Goal: Task Accomplishment & Management: Manage account settings

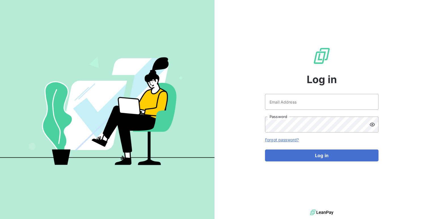
click at [313, 89] on div "Log in Email Address Password Forgot password? Log in" at bounding box center [322, 104] width 114 height 208
click at [308, 95] on input "Email Address" at bounding box center [322, 102] width 114 height 16
type input "admin@kiloutou"
click at [265, 150] on button "Log in" at bounding box center [322, 156] width 114 height 12
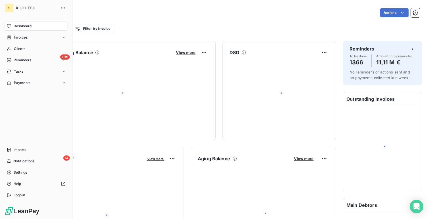
click at [16, 39] on span "Invoices" at bounding box center [21, 37] width 14 height 5
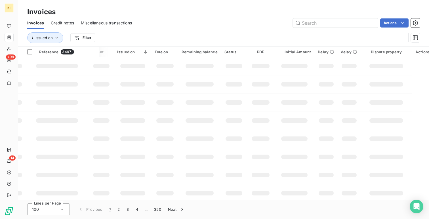
scroll to position [0, 14]
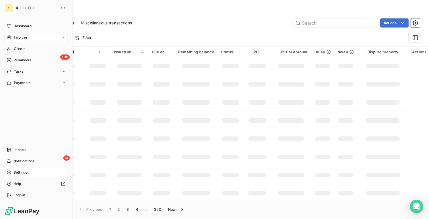
click at [29, 174] on div "Settings" at bounding box center [36, 172] width 63 height 9
click at [13, 170] on div "Settings" at bounding box center [36, 172] width 63 height 9
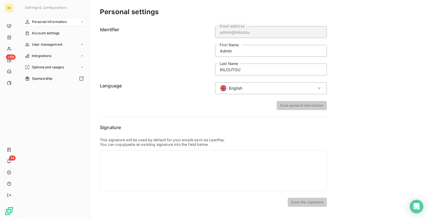
click at [177, 20] on div "Personal settings Identifier admin@kiloutou Email address Admin First Name KILO…" at bounding box center [260, 109] width 338 height 219
click at [234, 92] on div "English" at bounding box center [271, 88] width 112 height 12
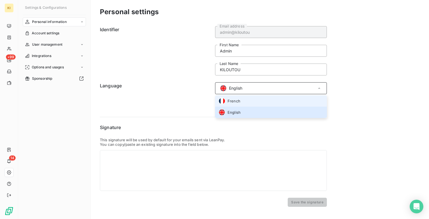
click at [246, 102] on li "French" at bounding box center [271, 100] width 112 height 11
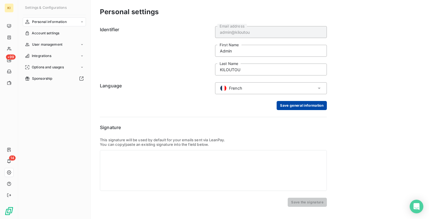
click at [307, 102] on button "Save general information" at bounding box center [302, 105] width 50 height 9
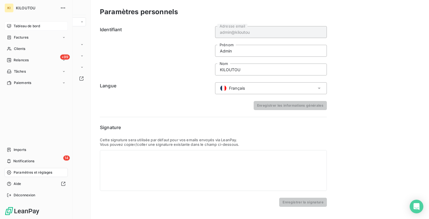
click at [12, 25] on div "Tableau de bord" at bounding box center [36, 26] width 63 height 9
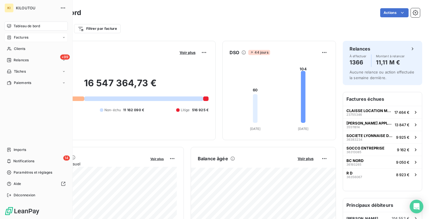
click at [18, 37] on span "Factures" at bounding box center [21, 37] width 14 height 5
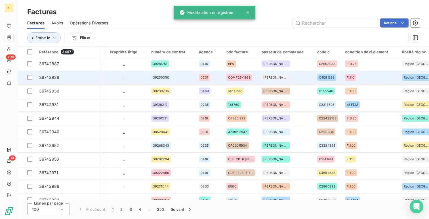
scroll to position [0, 394]
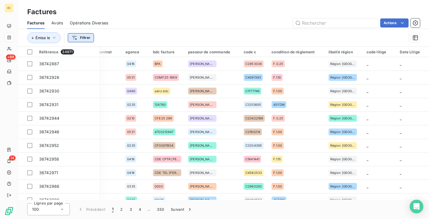
click at [84, 37] on html "KI +99 14 Factures Factures Avoirs Opérations Diverses Actions Émise le Filtrer…" at bounding box center [214, 109] width 429 height 219
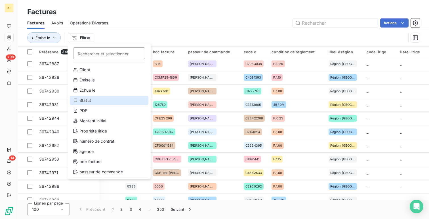
click at [93, 100] on div "Statut" at bounding box center [109, 100] width 79 height 9
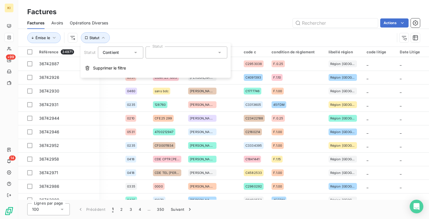
click at [156, 51] on div at bounding box center [187, 53] width 82 height 12
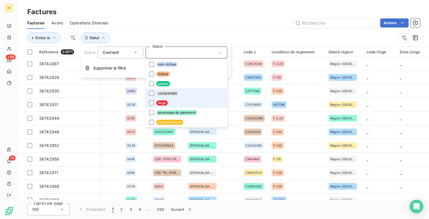
click at [157, 104] on span "litige" at bounding box center [161, 103] width 11 height 5
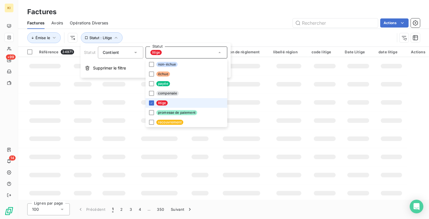
scroll to position [0, 374]
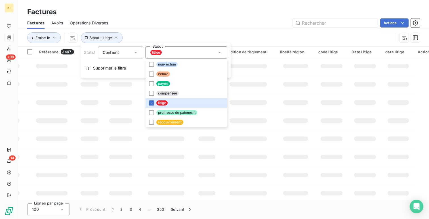
click at [203, 32] on div "Émise le Statut : Litige" at bounding box center [223, 38] width 393 height 18
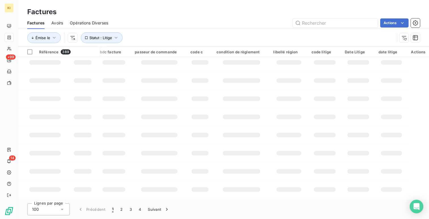
scroll to position [4, 374]
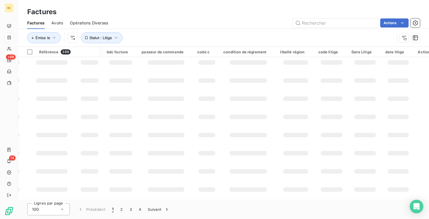
click at [72, 39] on html "KI +99 14 Factures Factures Avoirs Opérations Diverses Actions Émise le Statut …" at bounding box center [214, 109] width 429 height 219
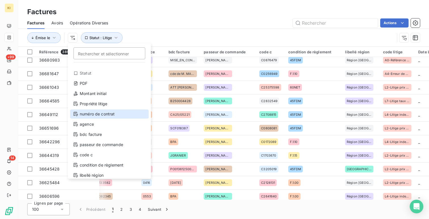
scroll to position [61, 0]
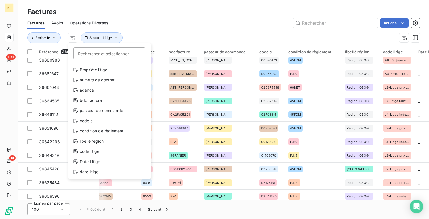
click at [418, 25] on html "KI +99 14 Factures Factures Avoirs Opérations Diverses Actions Émise le Recherc…" at bounding box center [214, 109] width 429 height 219
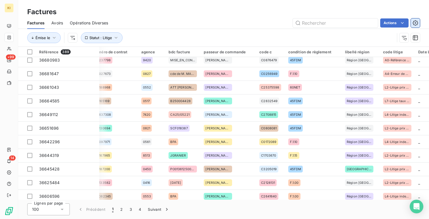
click at [412, 24] on button "button" at bounding box center [415, 22] width 9 height 9
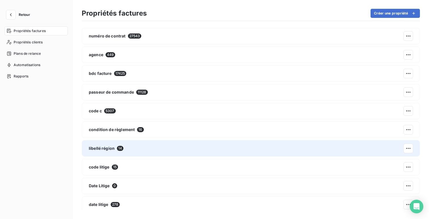
scroll to position [3, 0]
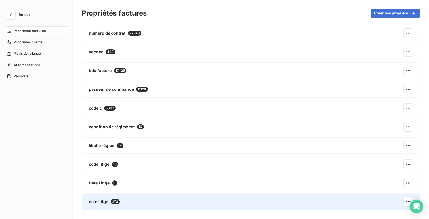
click at [145, 196] on div "date litige 278" at bounding box center [251, 202] width 338 height 16
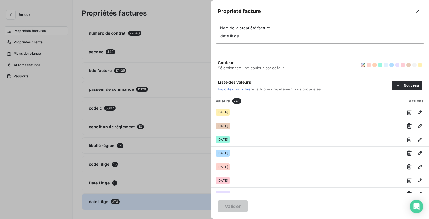
scroll to position [239, 0]
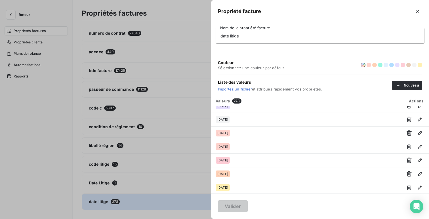
click at [136, 119] on div at bounding box center [214, 109] width 429 height 219
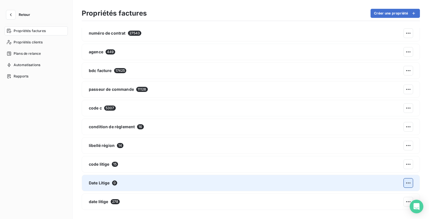
click at [412, 181] on html "Retour Propriétés factures Propriétés clients Plans de relance Automatisations …" at bounding box center [214, 109] width 429 height 219
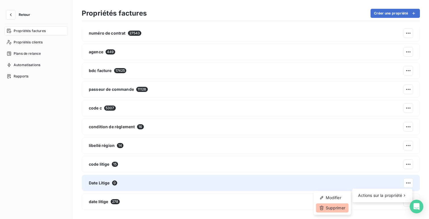
click at [325, 205] on div "Supprimer" at bounding box center [332, 208] width 33 height 9
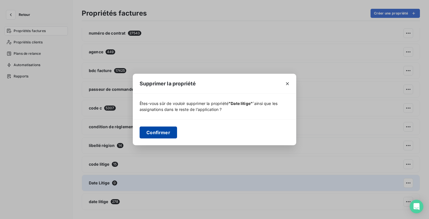
click at [165, 128] on button "Confirmer" at bounding box center [158, 133] width 37 height 12
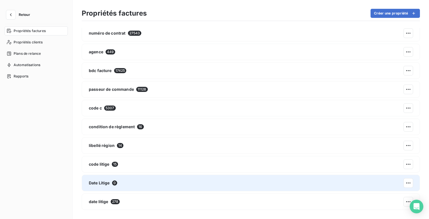
scroll to position [0, 0]
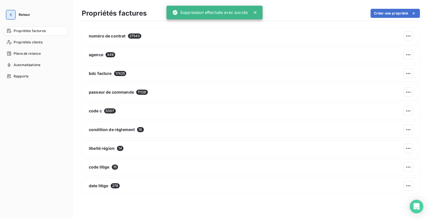
click at [12, 12] on icon "button" at bounding box center [11, 15] width 6 height 6
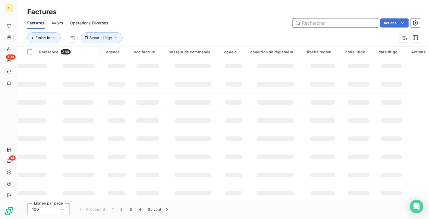
scroll to position [0, 341]
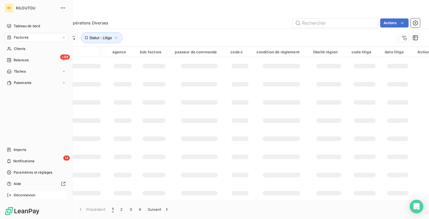
click at [22, 195] on span "Déconnexion" at bounding box center [25, 195] width 22 height 5
